Goal: Information Seeking & Learning: Learn about a topic

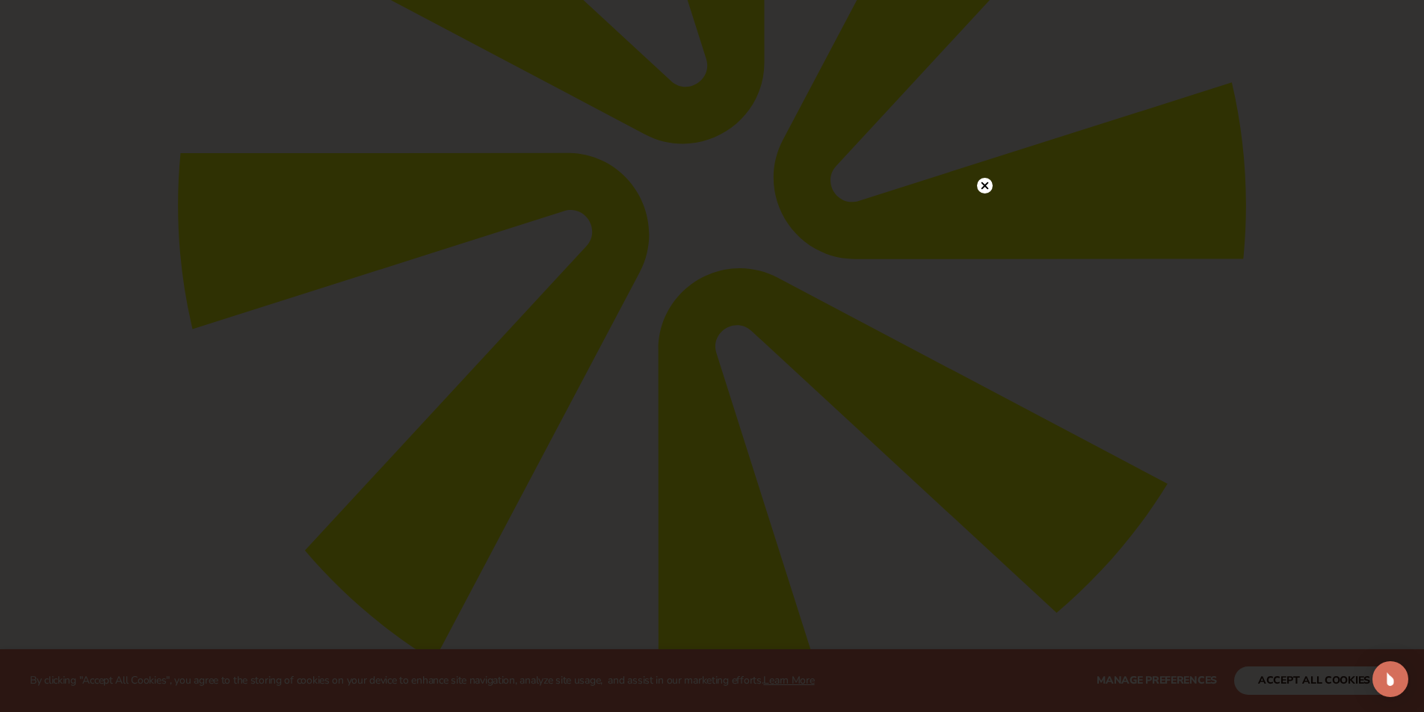
scroll to position [598, 0]
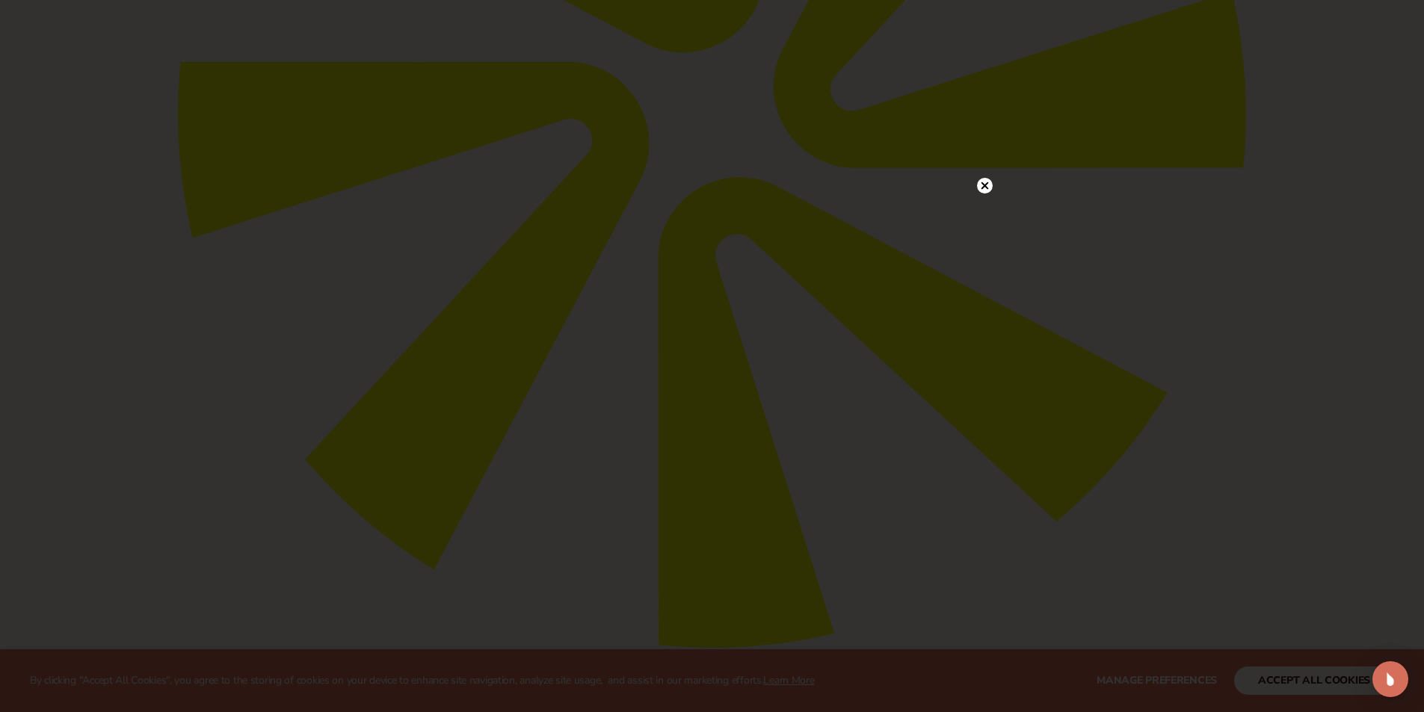
click at [986, 191] on circle at bounding box center [985, 186] width 16 height 16
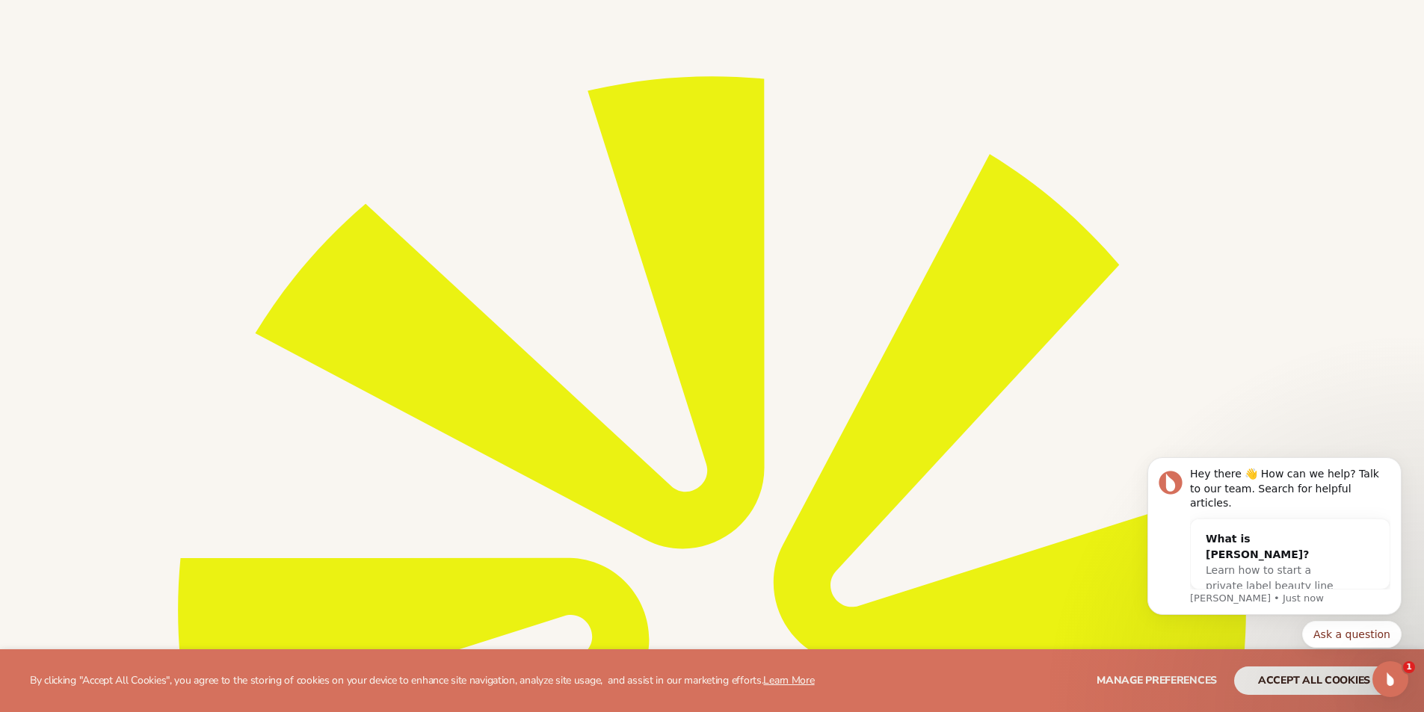
scroll to position [0, 0]
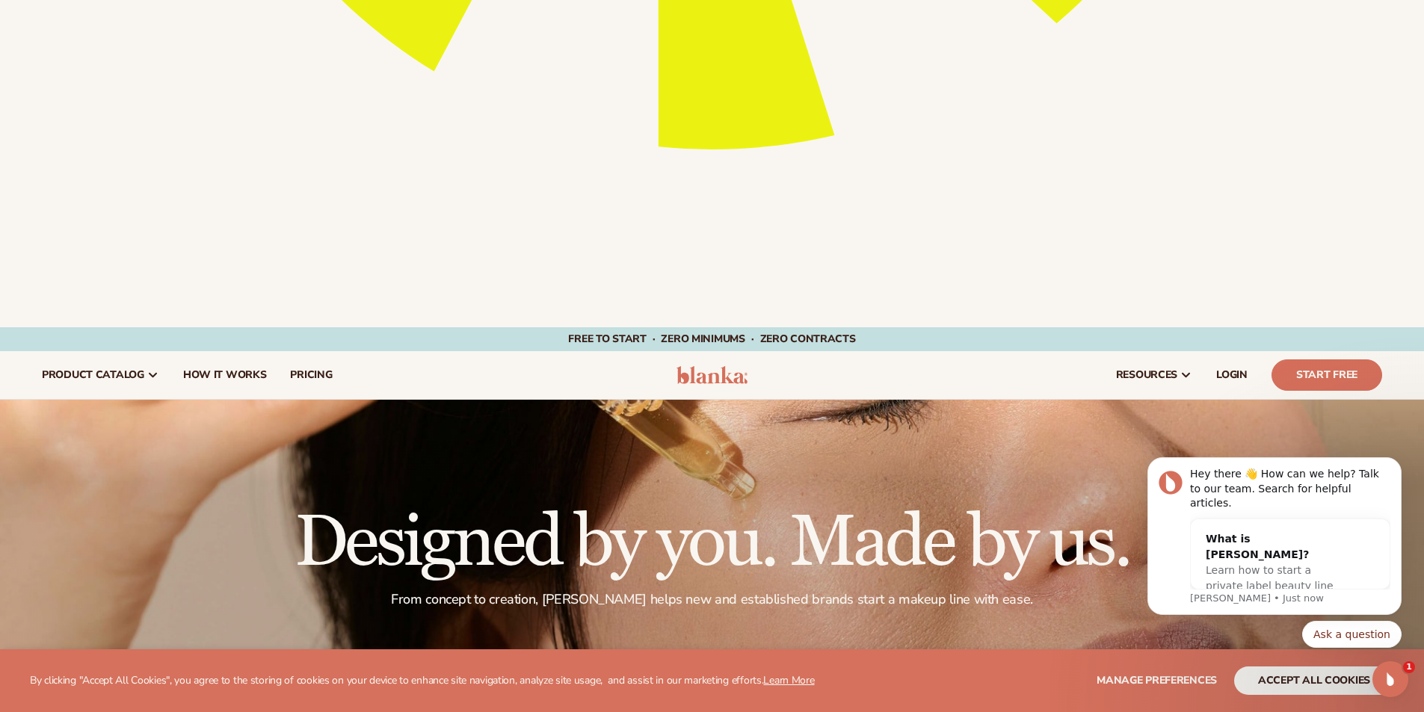
scroll to position [1121, 0]
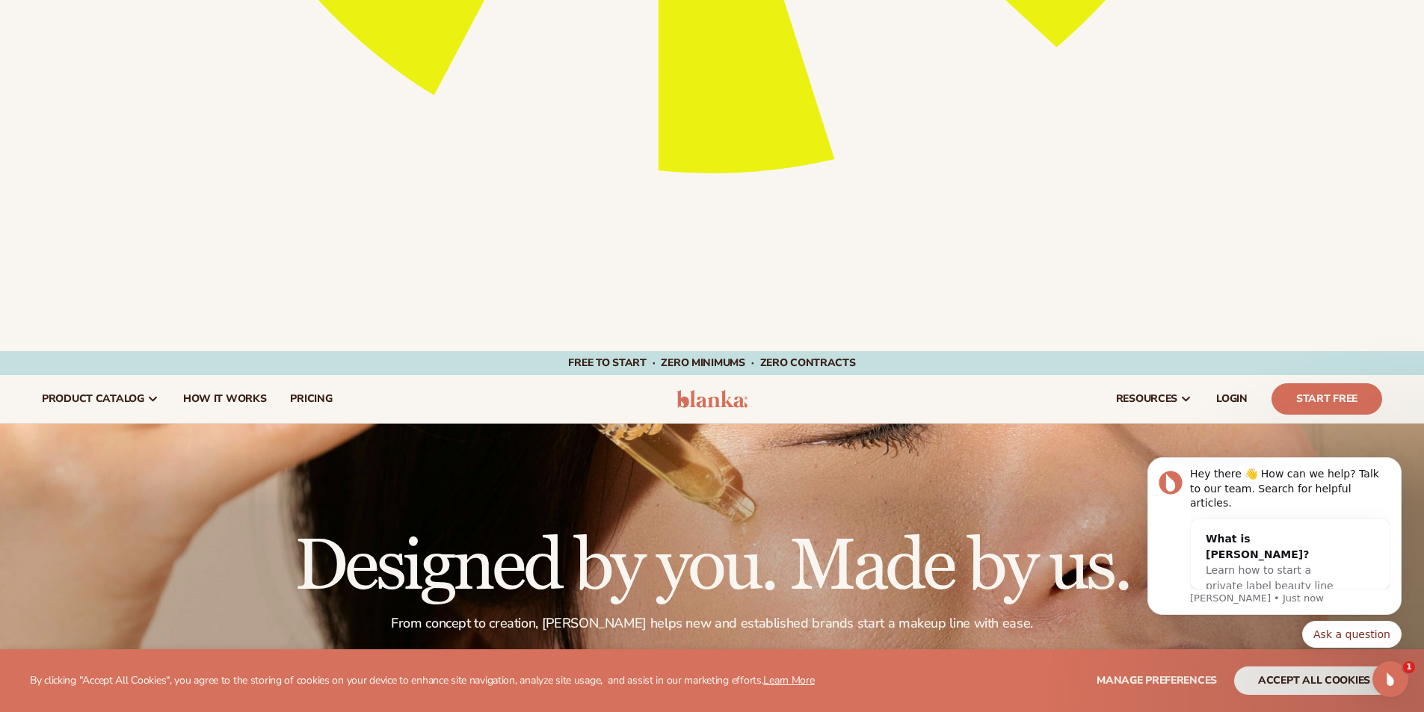
scroll to position [1046, 0]
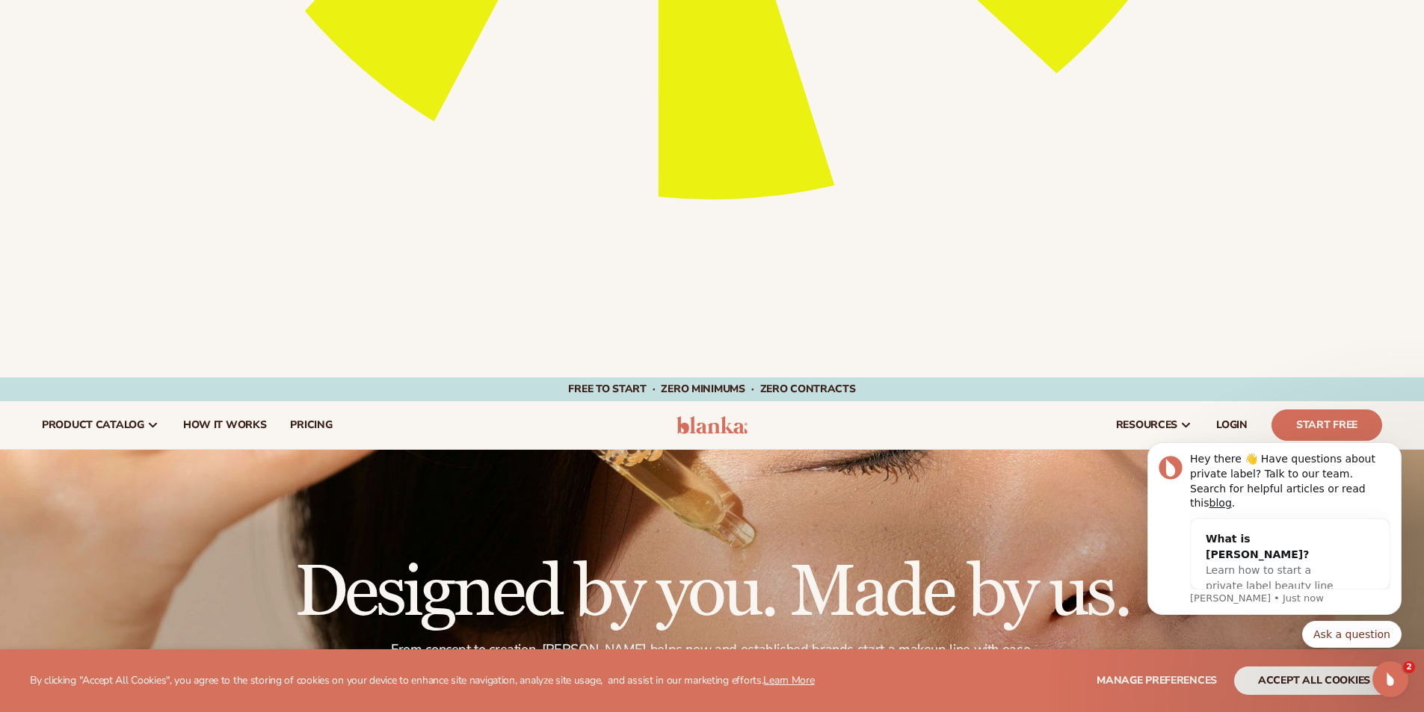
click at [1401, 451] on icon "Dismiss notification" at bounding box center [1397, 447] width 8 height 8
click at [1393, 466] on icon "Dismiss notification" at bounding box center [1397, 462] width 8 height 8
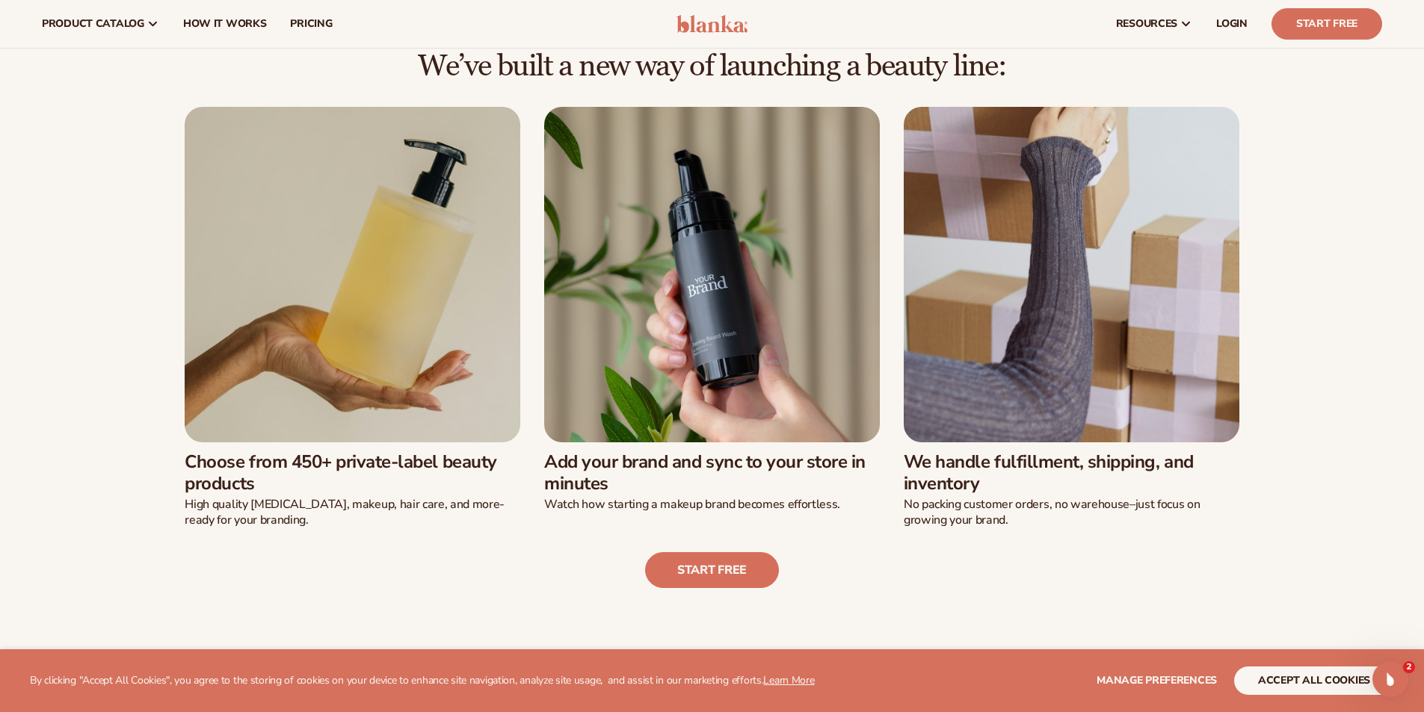
scroll to position [1816, 0]
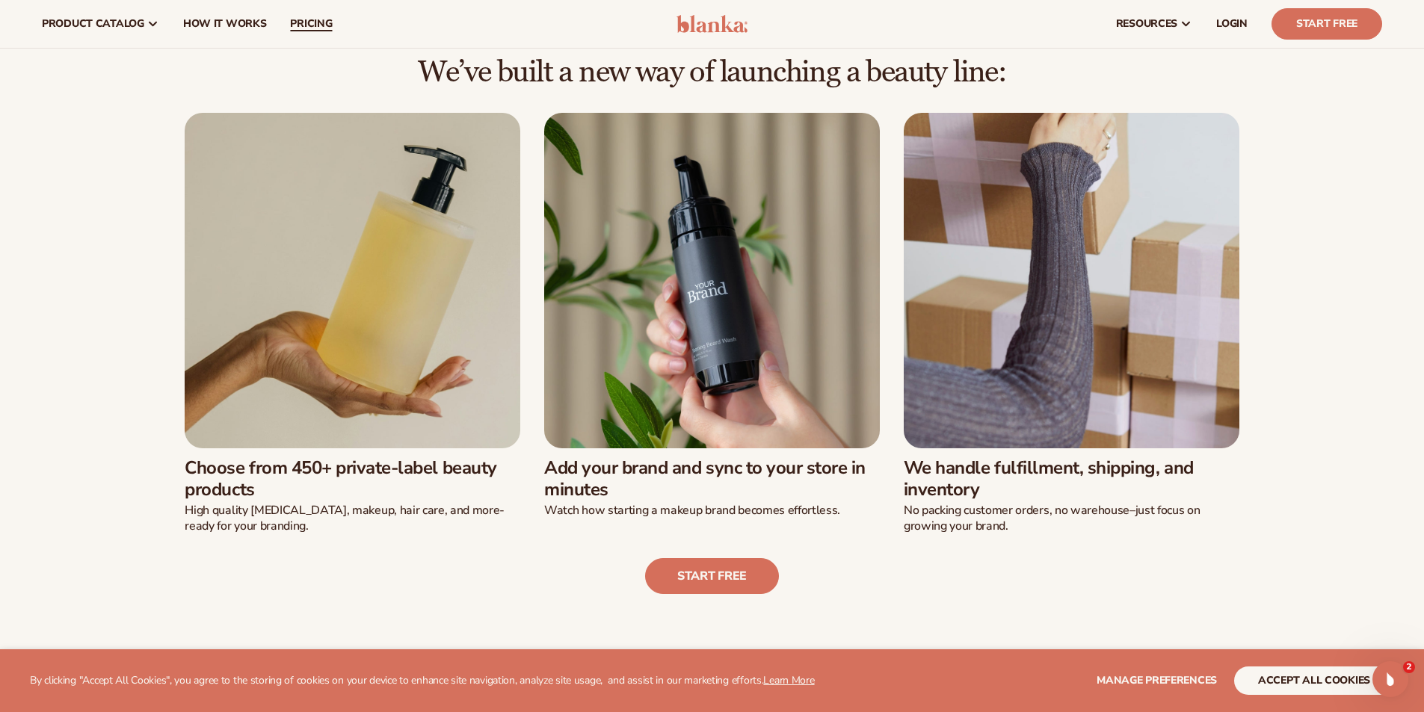
click at [334, 22] on link "pricing" at bounding box center [311, 24] width 66 height 48
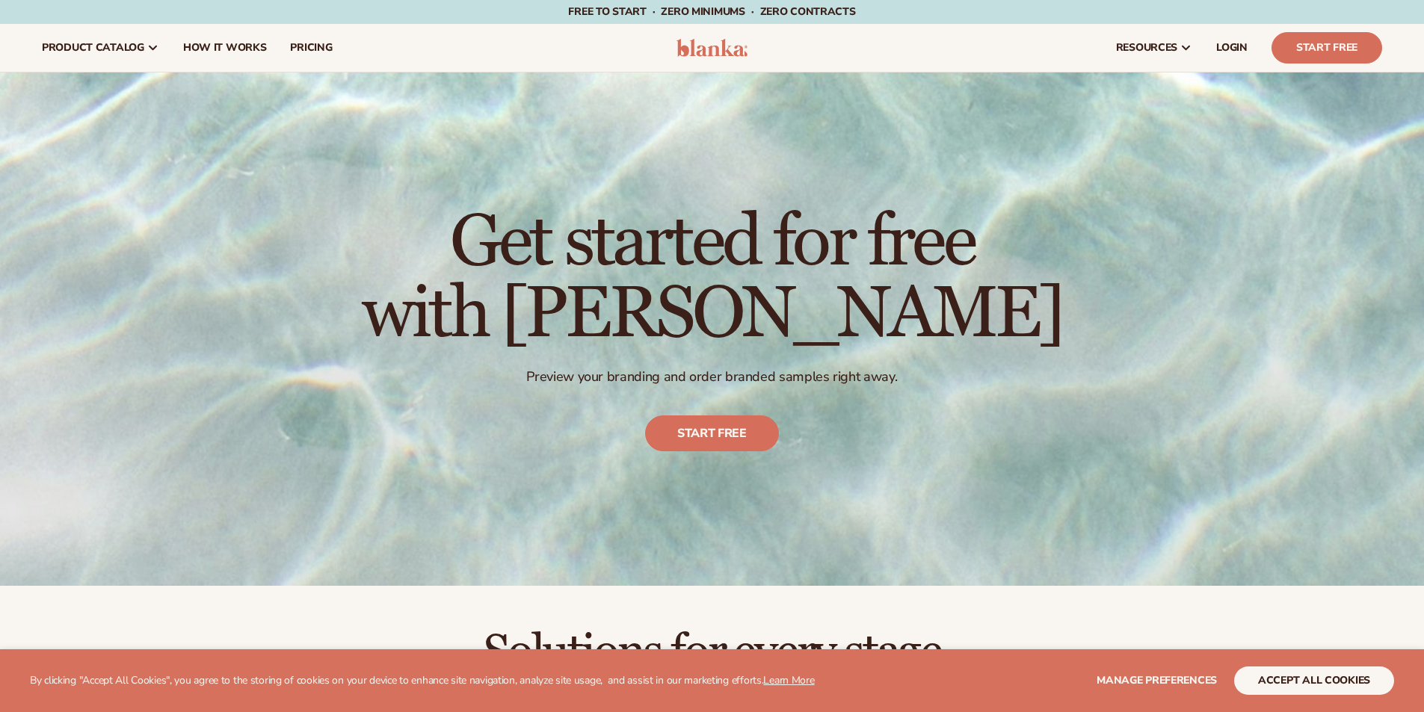
click at [304, 53] on span "pricing" at bounding box center [311, 48] width 42 height 12
